Goal: Find contact information: Find contact information

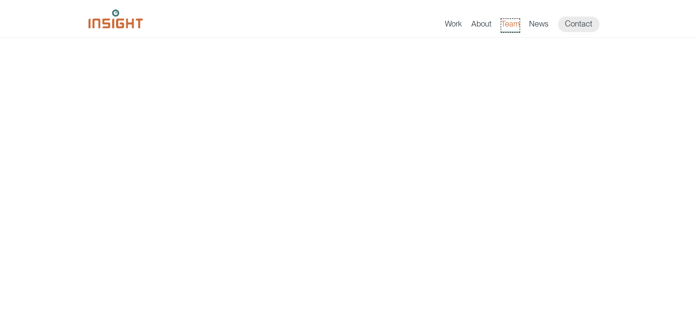
click at [510, 25] on link "Team" at bounding box center [510, 25] width 18 height 13
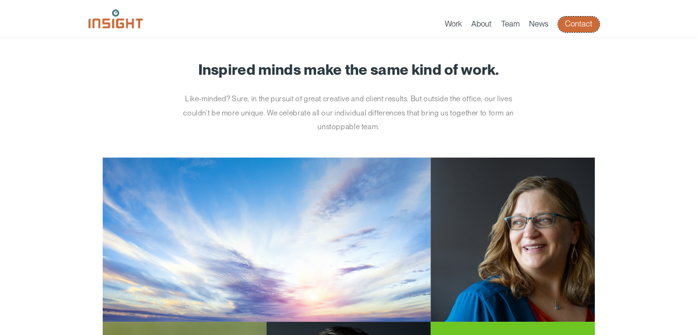
click at [583, 22] on link "Contact" at bounding box center [579, 25] width 42 height 16
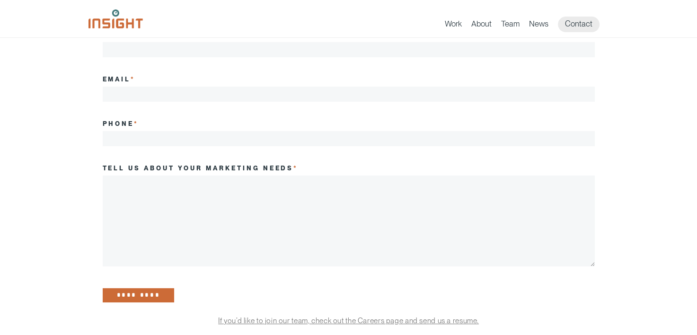
scroll to position [81, 0]
